Goal: Information Seeking & Learning: Understand process/instructions

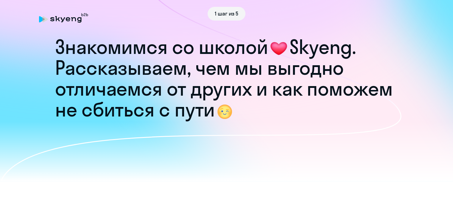
click at [320, 73] on h1 "Рассказываем, чем мы выгодно отличаемся от других и как поможем не сбиться с пу…" at bounding box center [226, 89] width 343 height 63
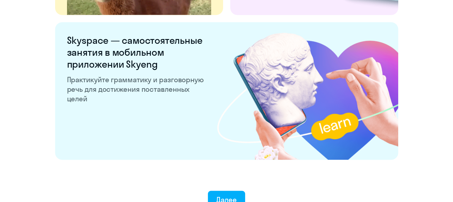
scroll to position [1180, 0]
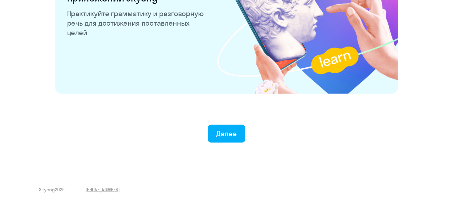
click at [227, 139] on button "Далее" at bounding box center [226, 134] width 37 height 18
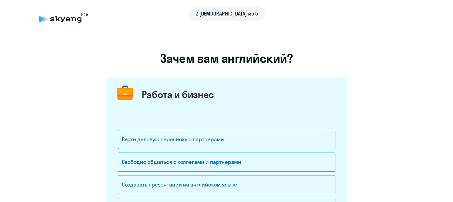
click at [70, 22] on icon at bounding box center [63, 18] width 49 height 10
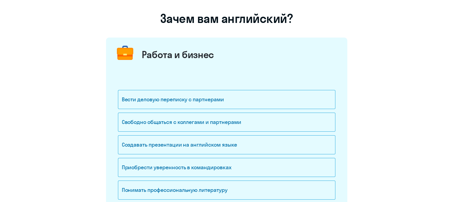
scroll to position [30, 0]
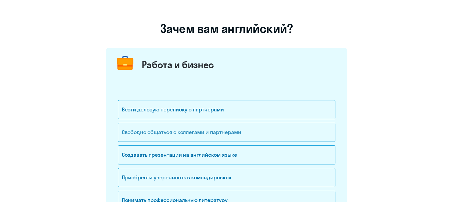
click at [201, 131] on div "Свободно общаться с коллегами и партнерами" at bounding box center [227, 132] width 218 height 19
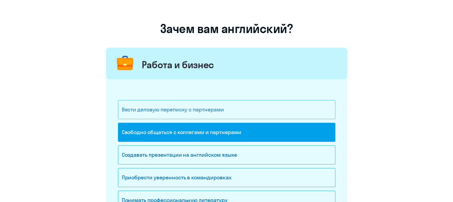
click at [189, 105] on div "Вести деловую переписку с партнерами" at bounding box center [227, 109] width 218 height 19
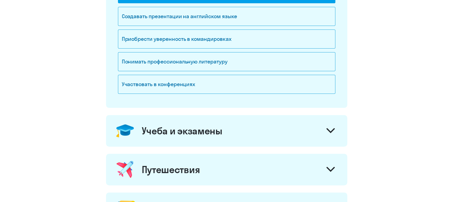
scroll to position [179, 0]
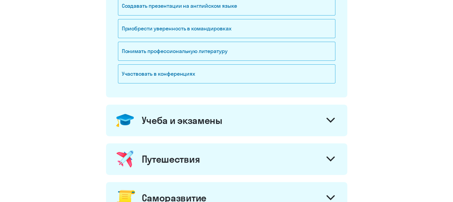
click at [303, 114] on div "Учеба и экзамены" at bounding box center [226, 121] width 241 height 32
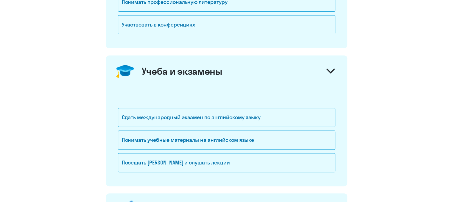
scroll to position [238, 0]
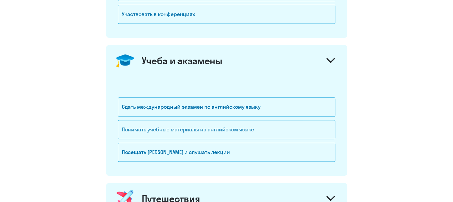
click at [254, 131] on div "Понимать учебные материалы на английском языке" at bounding box center [227, 129] width 218 height 19
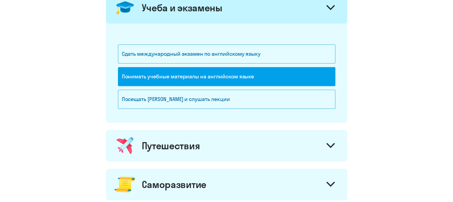
scroll to position [298, 0]
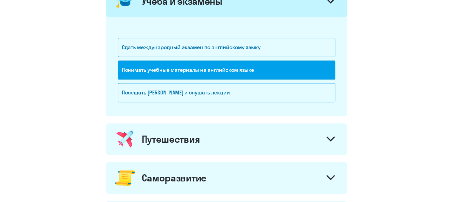
click at [235, 142] on div "Путешествия" at bounding box center [226, 139] width 241 height 32
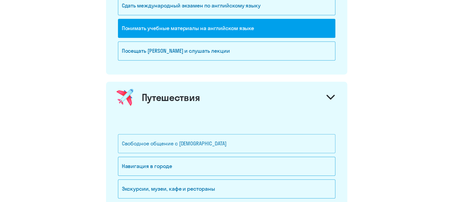
scroll to position [358, 0]
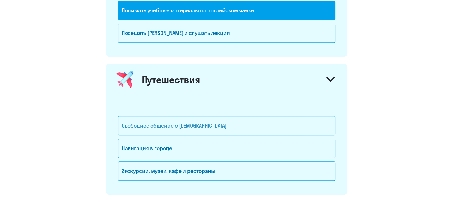
click at [219, 128] on div "Свободное общение с [DEMOGRAPHIC_DATA]" at bounding box center [227, 125] width 218 height 19
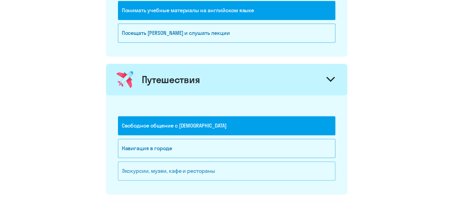
click at [207, 170] on div "Экскурсии, музеи, кафе и рестораны" at bounding box center [227, 171] width 218 height 19
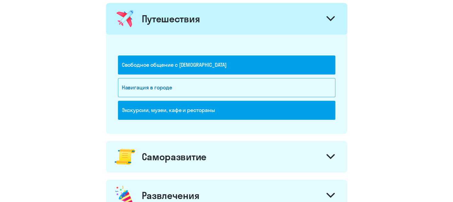
scroll to position [447, 0]
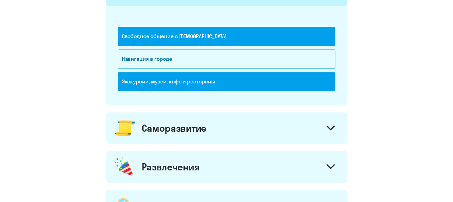
click at [202, 131] on div "Саморазвитие" at bounding box center [174, 128] width 65 height 12
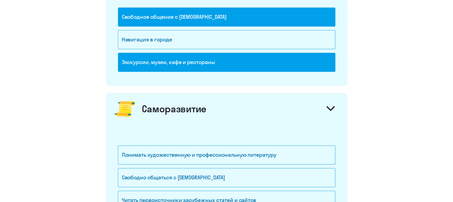
scroll to position [477, 0]
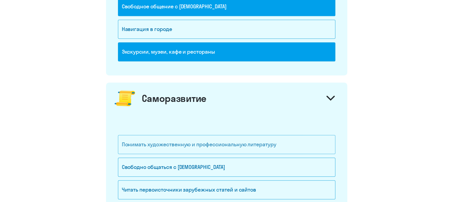
click at [202, 142] on div "Понимать художественную и профессиональную литературу" at bounding box center [227, 144] width 218 height 19
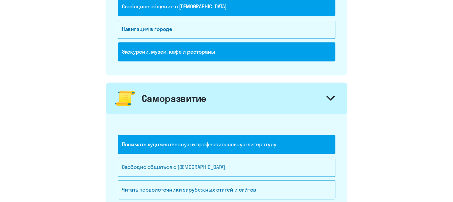
click at [200, 165] on div "Свободно общаться с [DEMOGRAPHIC_DATA]" at bounding box center [227, 167] width 218 height 19
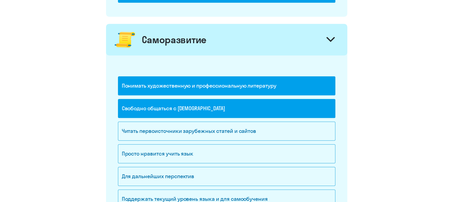
scroll to position [537, 0]
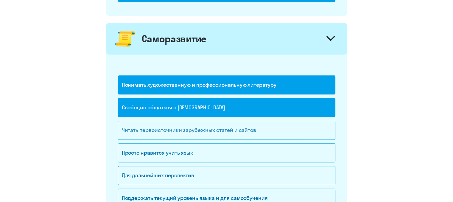
click at [197, 131] on div "Читать первоисточники зарубежных статей и сайтов" at bounding box center [227, 130] width 218 height 19
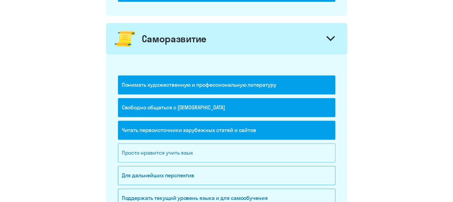
click at [193, 152] on div "Просто нравится учить язык" at bounding box center [227, 152] width 218 height 19
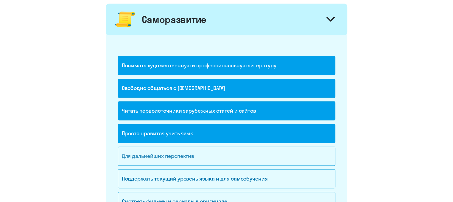
scroll to position [566, 0]
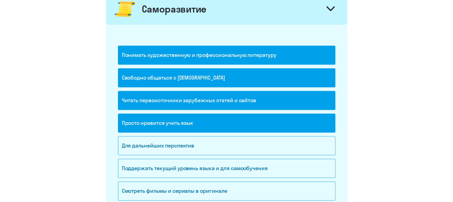
click at [194, 120] on div "Просто нравится учить язык" at bounding box center [227, 123] width 218 height 19
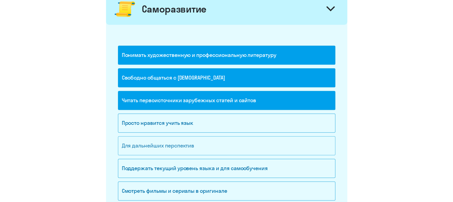
click at [192, 149] on div "Для дальнейших перспектив" at bounding box center [227, 145] width 218 height 19
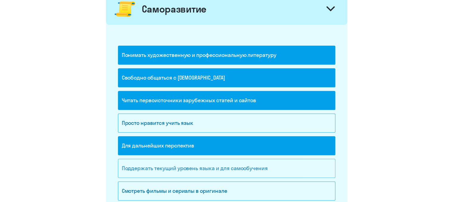
scroll to position [596, 0]
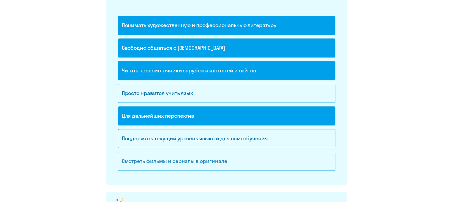
click at [194, 166] on div "Смотреть фильмы и сериалы в оригинале" at bounding box center [227, 161] width 218 height 19
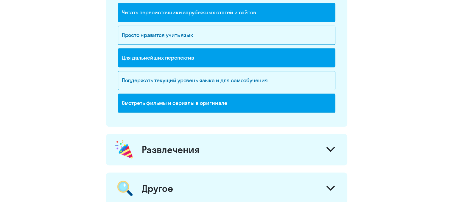
scroll to position [656, 0]
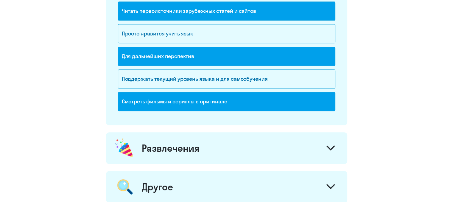
click at [193, 158] on div "Развлечения" at bounding box center [226, 148] width 241 height 32
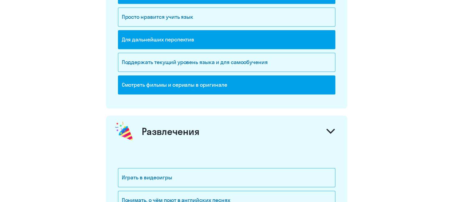
scroll to position [715, 0]
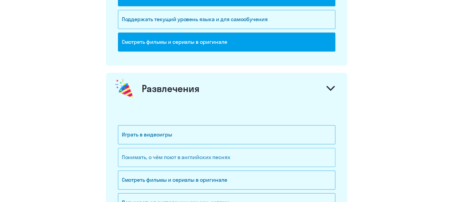
click at [179, 158] on div "Понимать, о чём поют в английских песнях" at bounding box center [227, 157] width 218 height 19
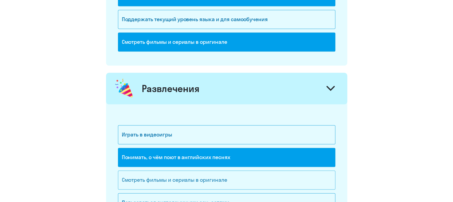
scroll to position [775, 0]
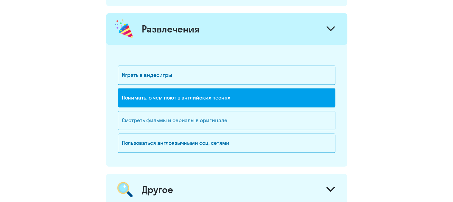
click at [185, 123] on div "Смотреть фильмы и сериалы в оригинале" at bounding box center [227, 120] width 218 height 19
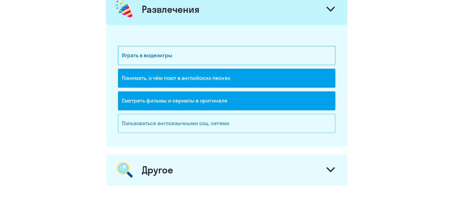
scroll to position [805, 0]
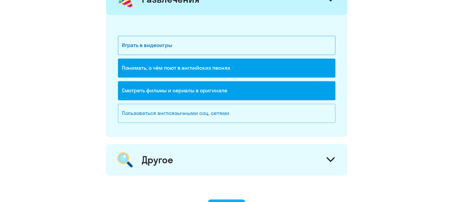
click at [180, 115] on div "Пользоваться англоязычными соц. сетями" at bounding box center [227, 113] width 218 height 19
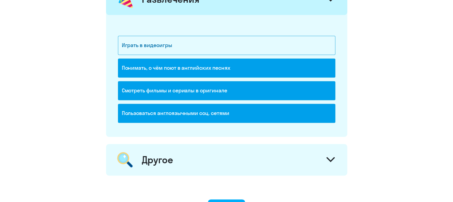
click at [182, 163] on div "Другое" at bounding box center [226, 160] width 241 height 32
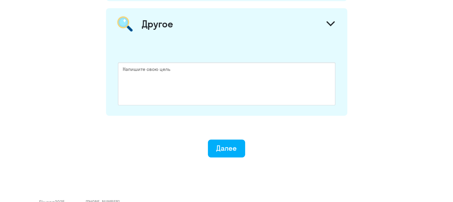
scroll to position [950, 0]
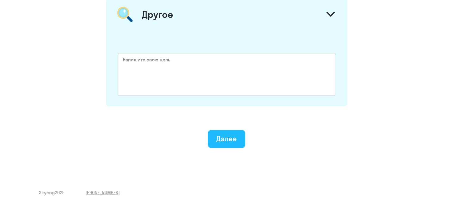
click at [214, 137] on button "Далее" at bounding box center [226, 139] width 37 height 18
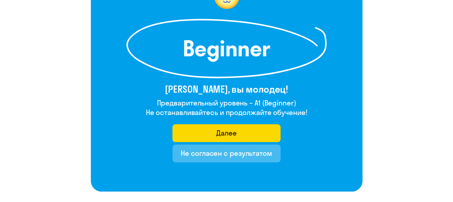
scroll to position [64, 0]
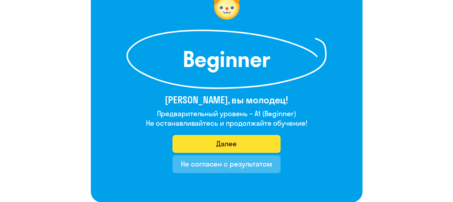
click at [260, 142] on button "Далее" at bounding box center [227, 144] width 108 height 18
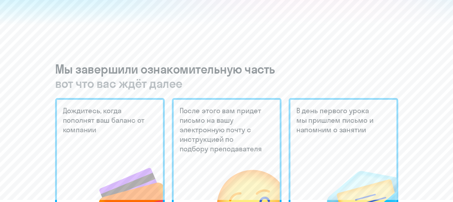
scroll to position [119, 0]
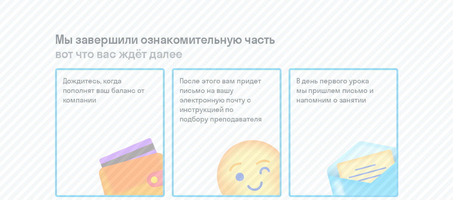
click at [370, 32] on h3 "Мы завершили ознакомительную часть вот что вас ждёт далее" at bounding box center [226, 46] width 343 height 29
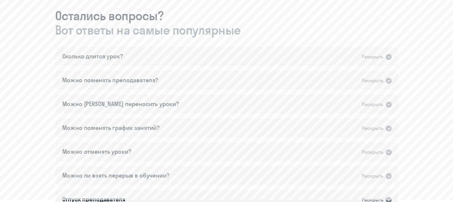
scroll to position [326, 0]
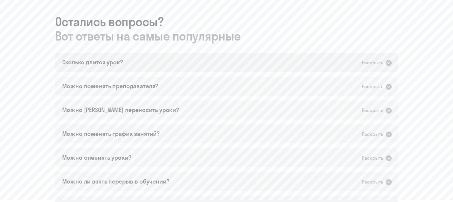
click at [387, 61] on icon at bounding box center [389, 63] width 6 height 6
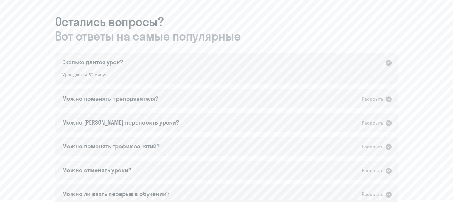
click at [387, 61] on icon at bounding box center [389, 63] width 6 height 6
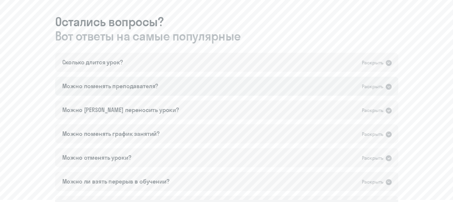
click at [386, 85] on icon at bounding box center [388, 86] width 7 height 7
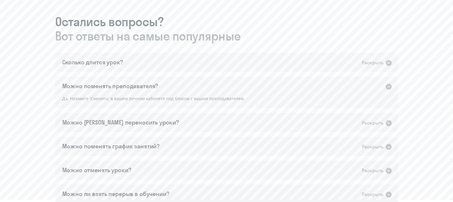
click at [386, 85] on icon at bounding box center [388, 86] width 7 height 7
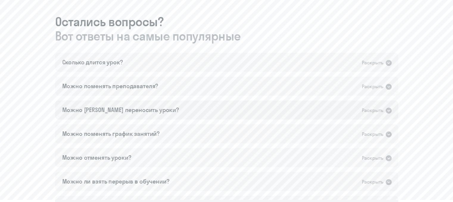
click at [388, 117] on div "Можно [PERSON_NAME] переносить уроки? Раскрыть" at bounding box center [226, 109] width 343 height 19
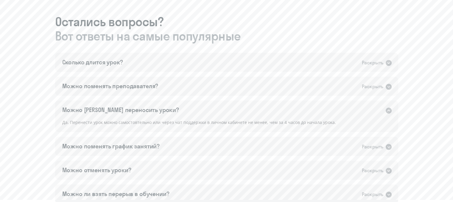
click at [388, 117] on div "Можно [PERSON_NAME] переносить уроки? Раскрыть" at bounding box center [226, 109] width 343 height 19
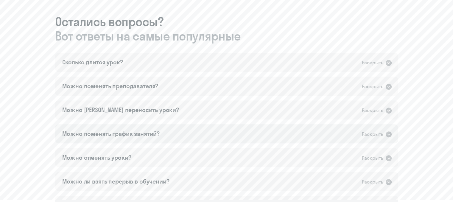
click at [379, 135] on div "Раскрыть" at bounding box center [372, 134] width 21 height 7
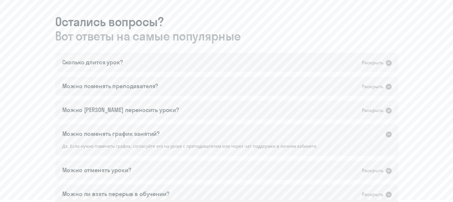
click at [390, 134] on icon at bounding box center [389, 134] width 6 height 6
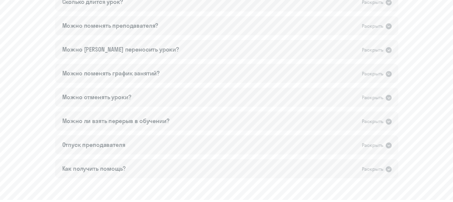
scroll to position [391, 0]
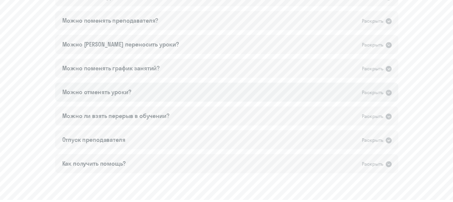
click at [389, 92] on icon at bounding box center [388, 92] width 7 height 7
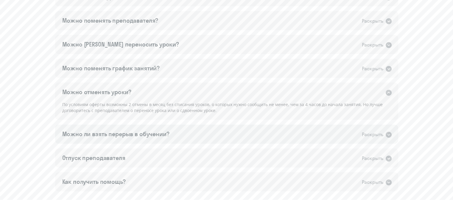
click at [389, 134] on icon at bounding box center [388, 134] width 7 height 7
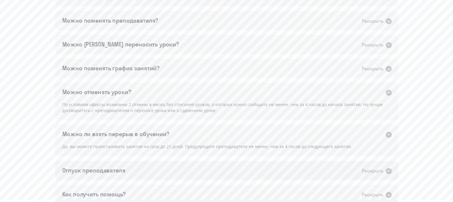
click at [365, 174] on div "Раскрыть" at bounding box center [372, 170] width 21 height 7
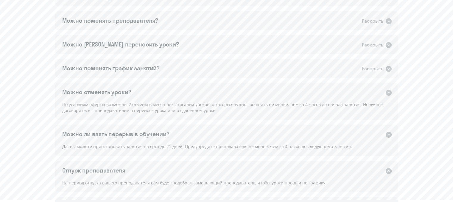
drag, startPoint x: 452, startPoint y: 138, endPoint x: 437, endPoint y: 159, distance: 26.4
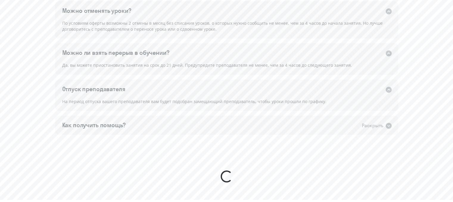
scroll to position [489, 0]
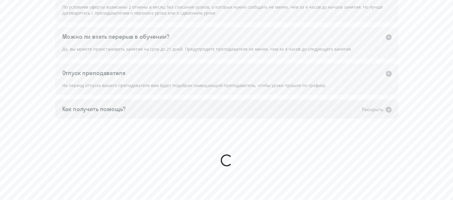
click at [379, 110] on div "Раскрыть" at bounding box center [372, 109] width 21 height 7
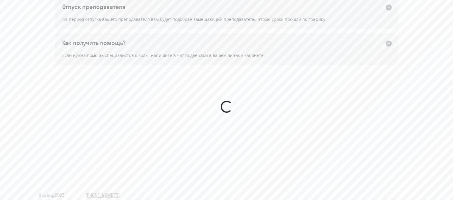
scroll to position [560, 0]
